Goal: Transaction & Acquisition: Purchase product/service

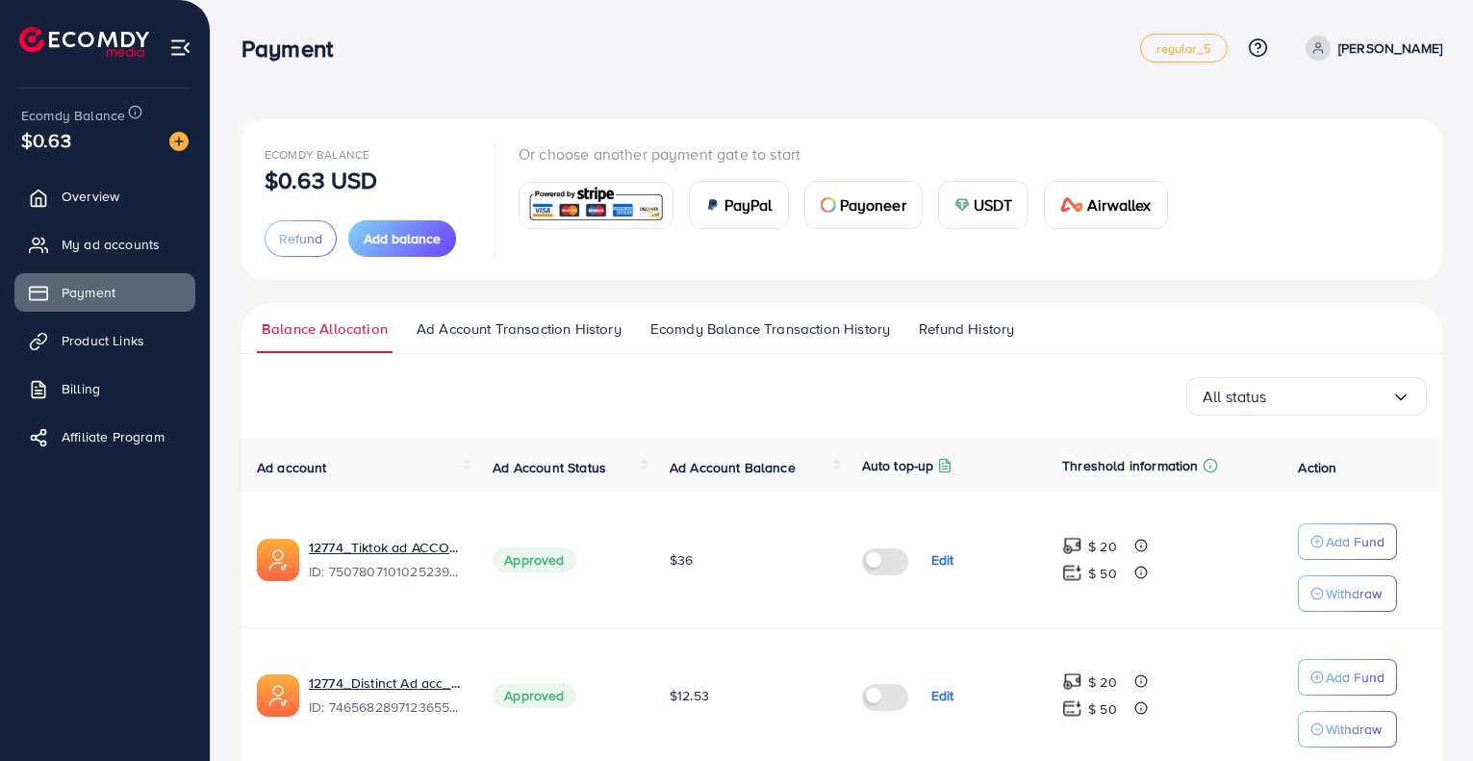
scroll to position [189, 0]
click at [1005, 210] on span "USDT" at bounding box center [993, 204] width 39 height 23
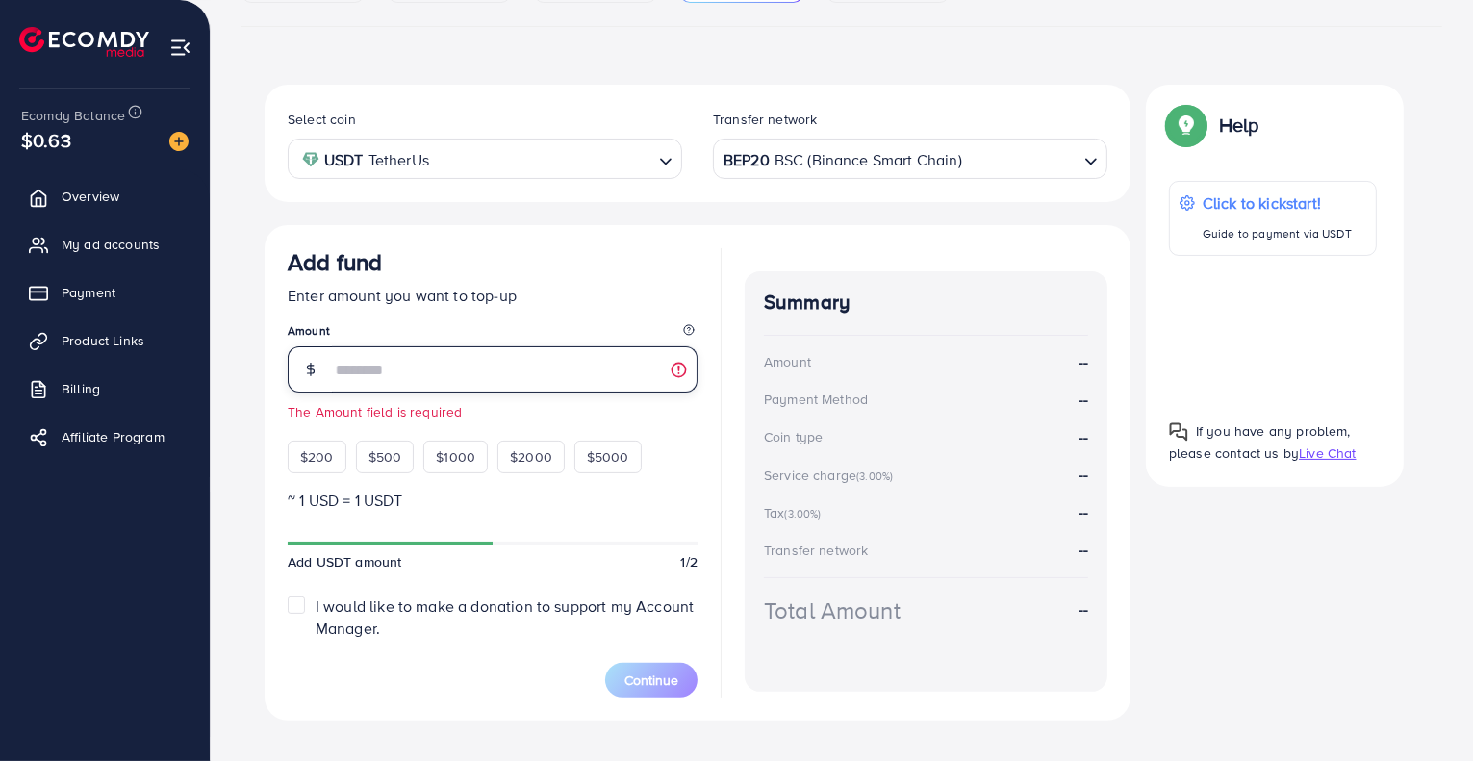
scroll to position [293, 0]
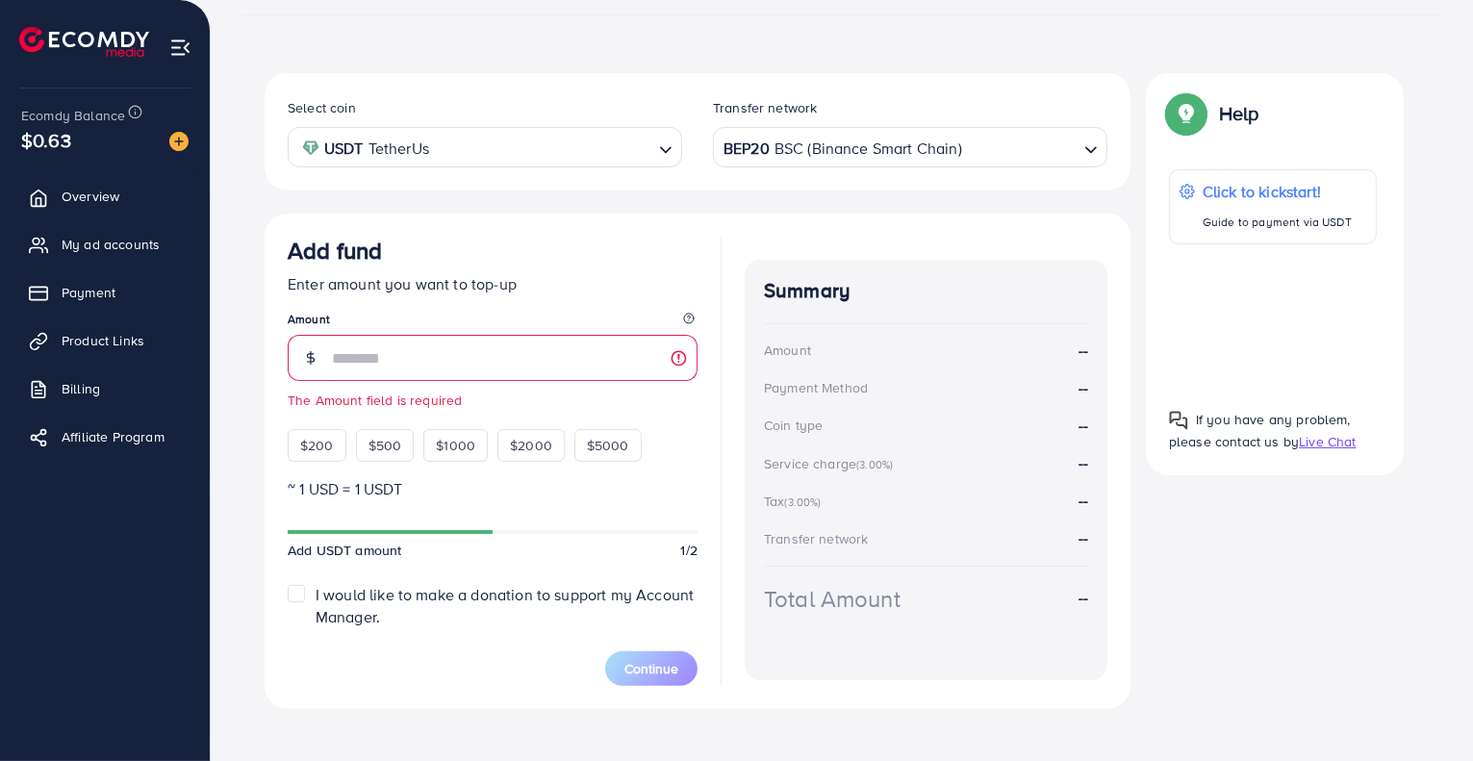
click at [801, 141] on div "BEP20 BSC (Binance Smart Chain)" at bounding box center [899, 146] width 359 height 34
click at [466, 341] on input "number" at bounding box center [515, 358] width 366 height 46
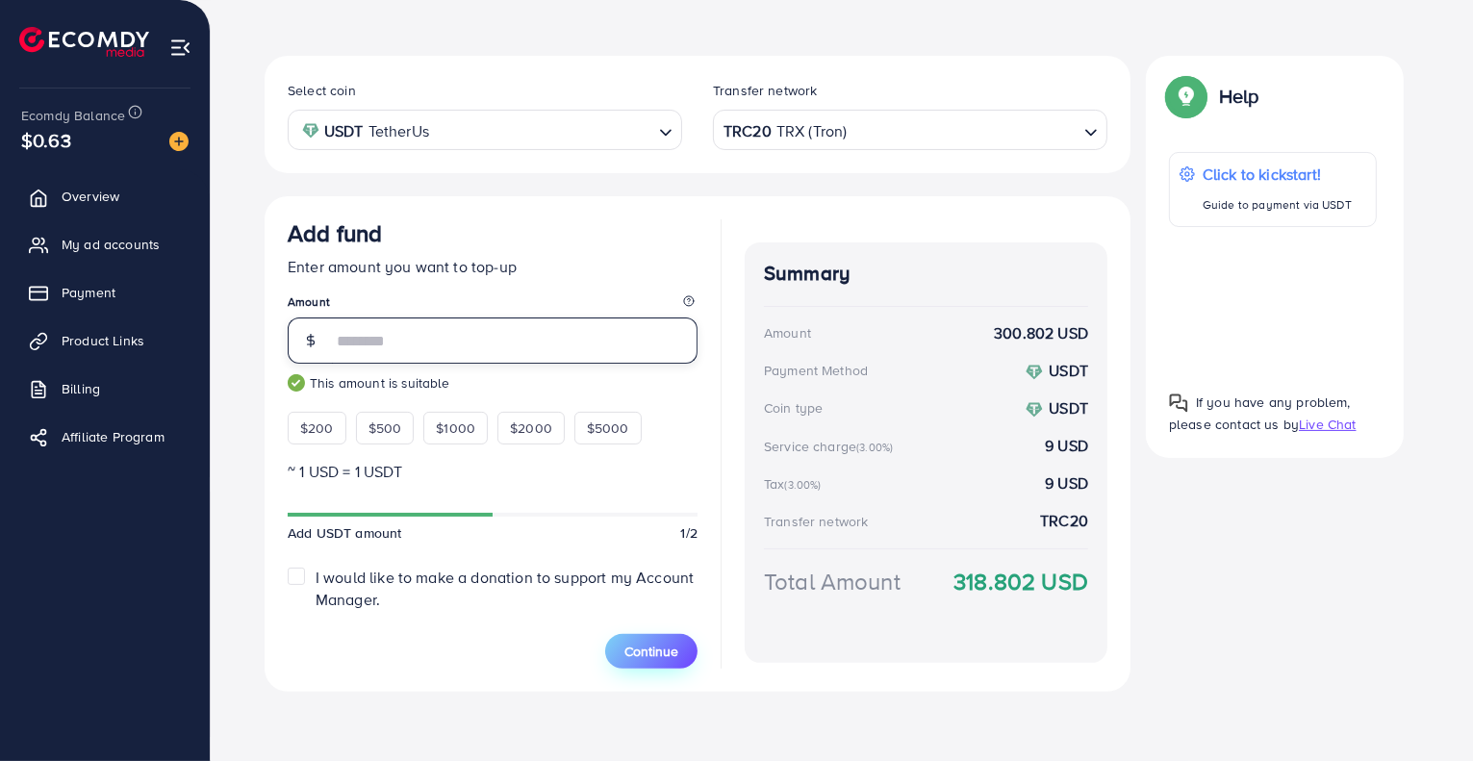
scroll to position [308, 0]
type input "***"
click at [654, 655] on span "Continue" at bounding box center [652, 653] width 54 height 19
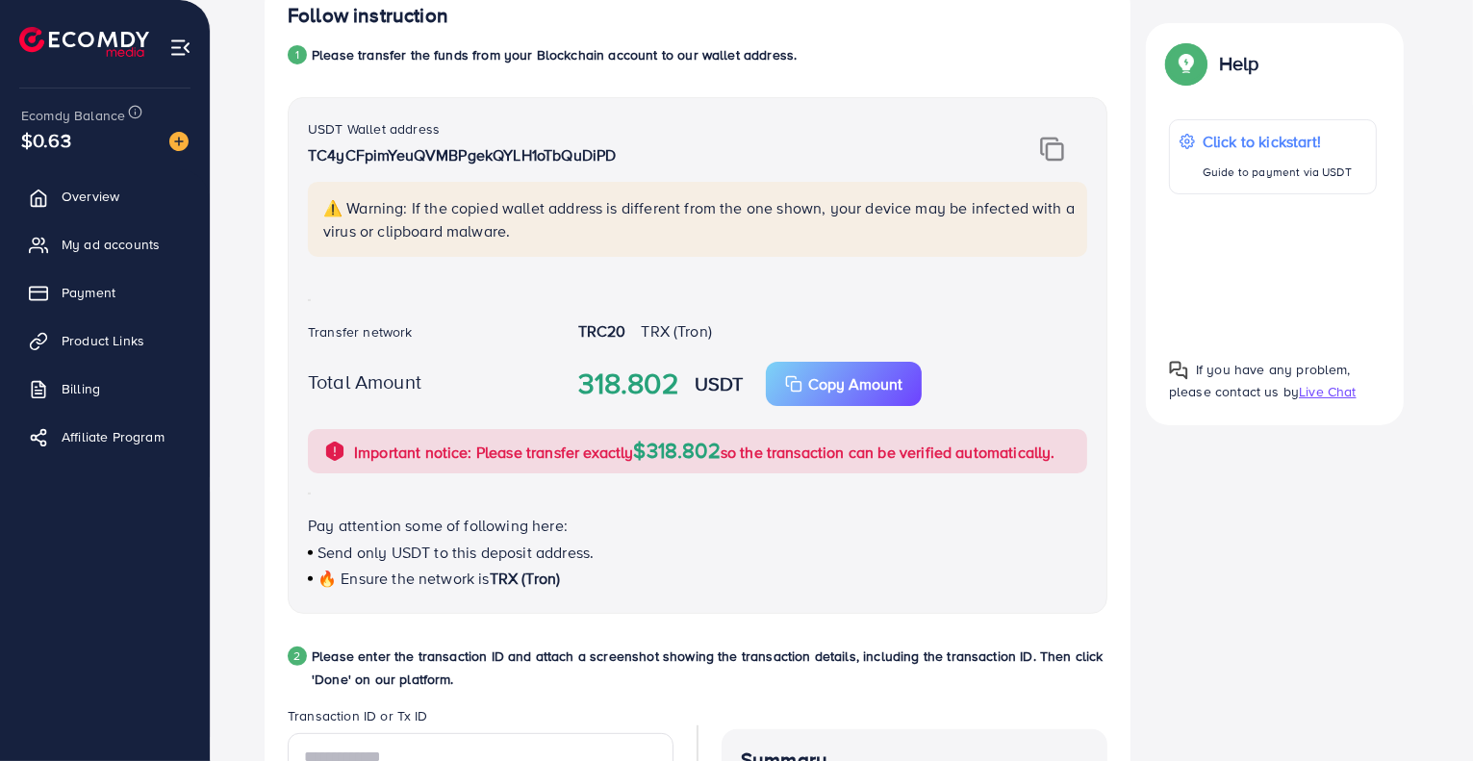
scroll to position [388, 0]
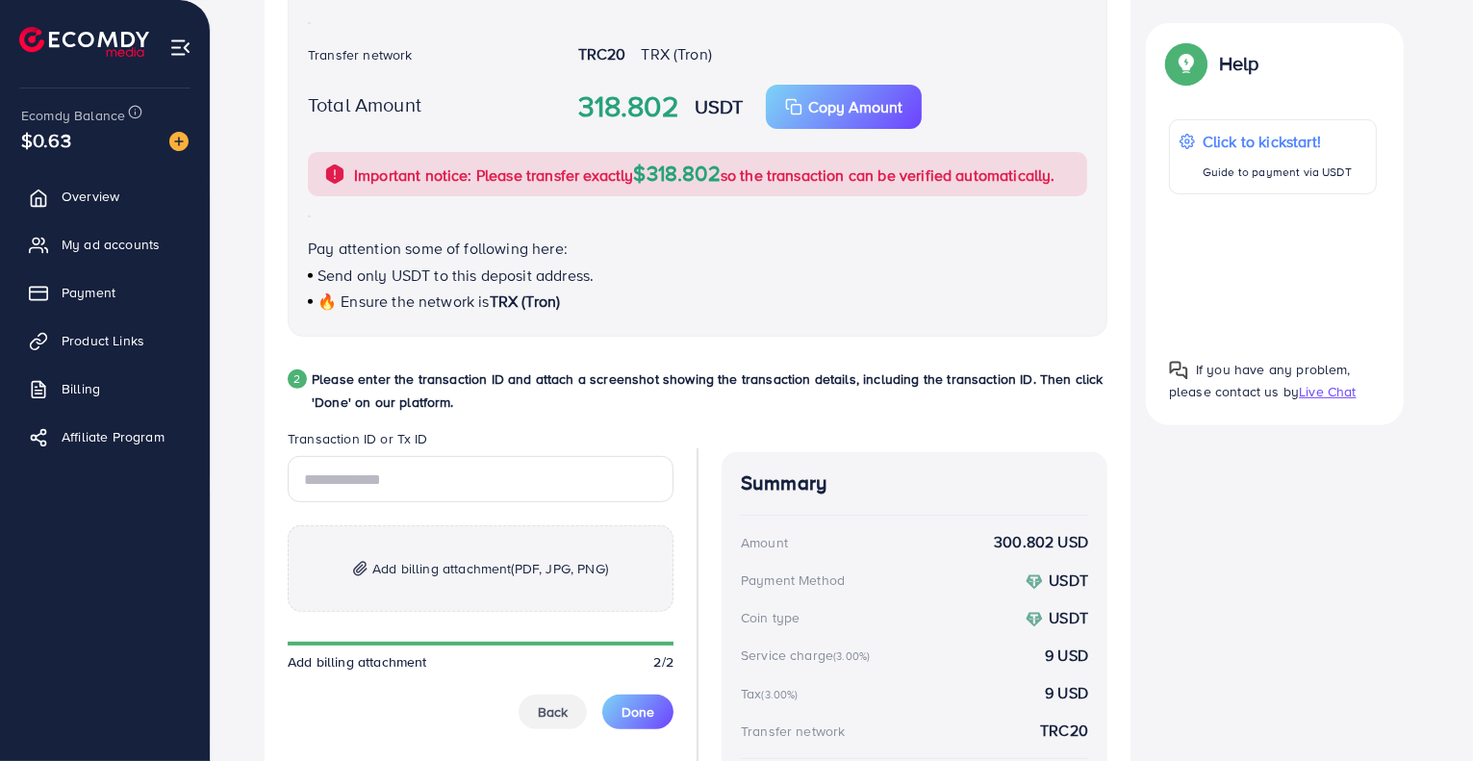
scroll to position [812, 0]
